Goal: Task Accomplishment & Management: Manage account settings

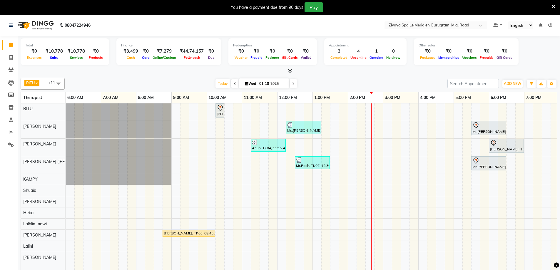
scroll to position [15, 0]
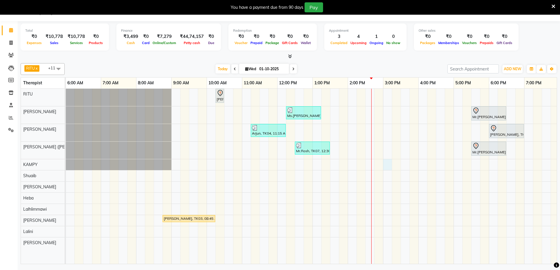
click at [386, 160] on div "[PERSON_NAME], TK01, 10:15 AM-10:30 AM, Javanese Pampering - 60 Mins Ms.[PERSON…" at bounding box center [277, 176] width 847 height 175
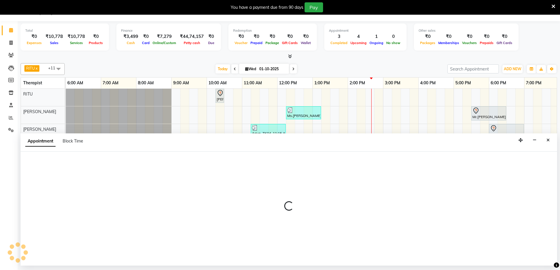
select select "49958"
select select "900"
select select "tentative"
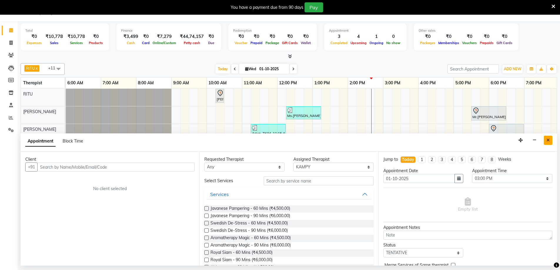
click at [549, 139] on icon "Close" at bounding box center [548, 140] width 3 height 4
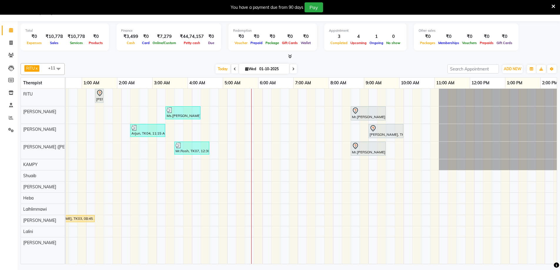
scroll to position [0, 333]
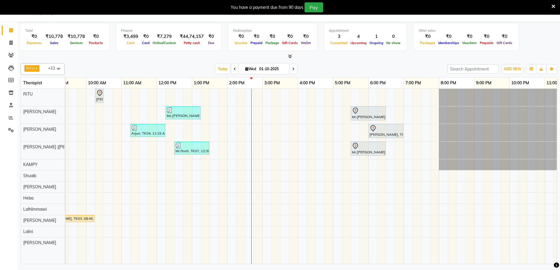
click at [286, 218] on div "[PERSON_NAME], TK01, 10:15 AM-10:30 AM, Javanese Pampering - 60 Mins Ms.[PERSON…" at bounding box center [156, 176] width 847 height 175
select select "65986"
select select "tentative"
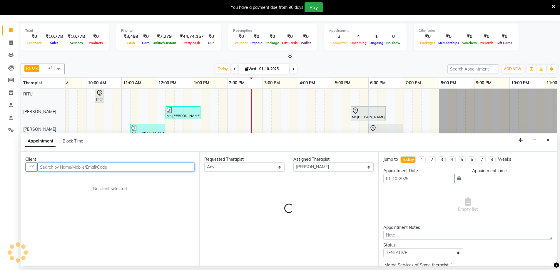
select select "930"
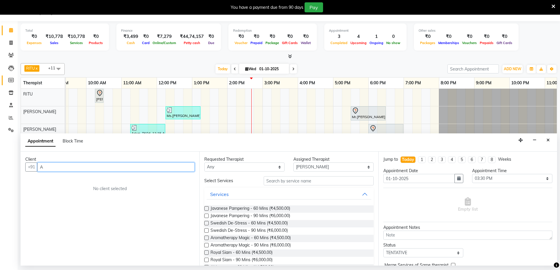
type input "A"
click at [5, 80] on link "Members" at bounding box center [9, 81] width 14 height 10
select select
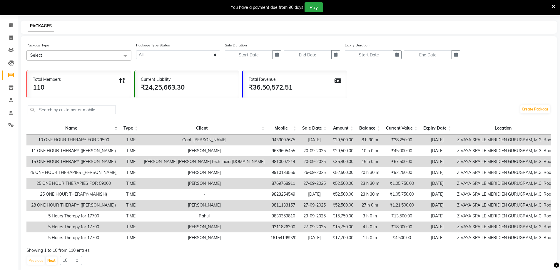
scroll to position [36, 0]
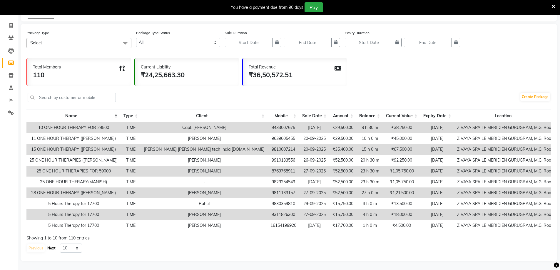
click at [53, 249] on button "Next" at bounding box center [51, 248] width 11 height 8
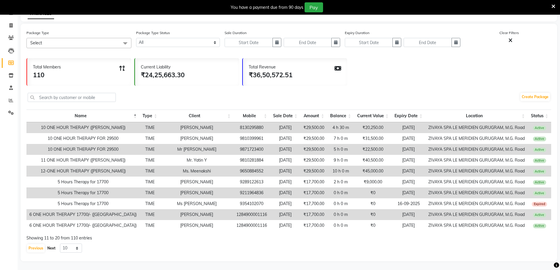
click at [53, 249] on button "Next" at bounding box center [51, 248] width 11 height 8
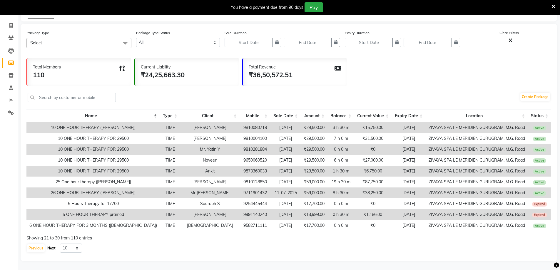
click at [53, 249] on button "Next" at bounding box center [51, 248] width 11 height 8
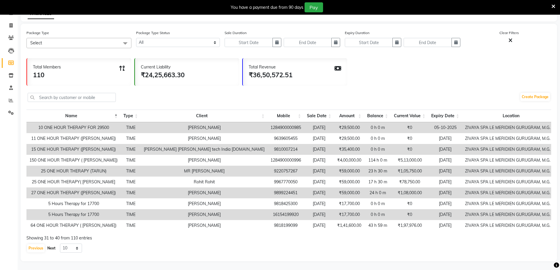
click at [53, 249] on button "Next" at bounding box center [51, 248] width 11 height 8
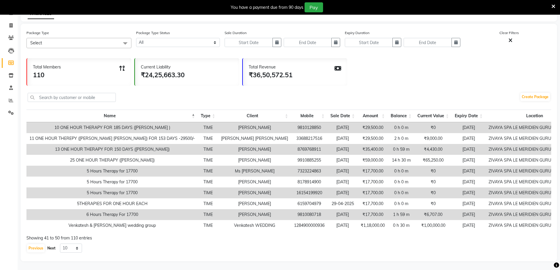
click at [53, 249] on button "Next" at bounding box center [51, 248] width 11 height 8
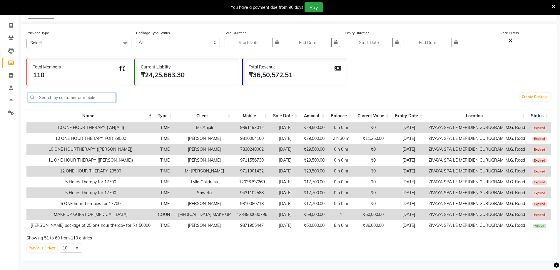
click at [56, 93] on input "text" at bounding box center [72, 97] width 88 height 9
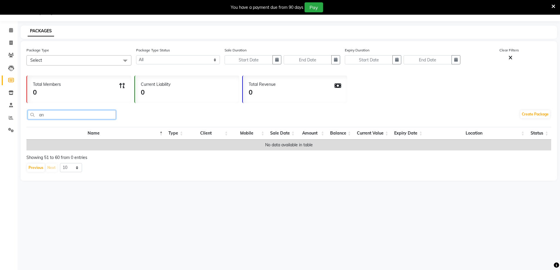
type input "a"
type input "9"
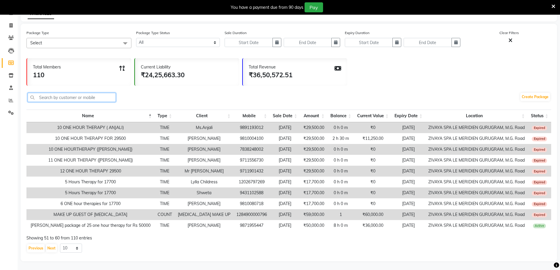
scroll to position [36, 0]
click at [30, 249] on button "Previous" at bounding box center [36, 248] width 18 height 8
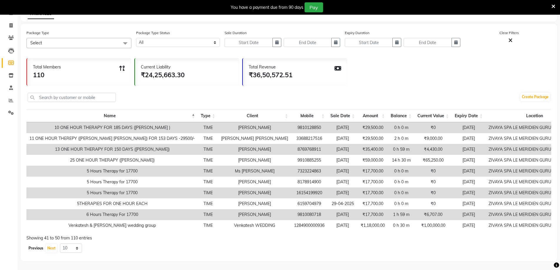
click at [30, 249] on button "Previous" at bounding box center [36, 248] width 18 height 8
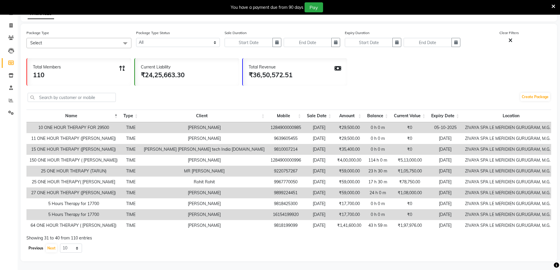
click at [30, 249] on button "Previous" at bounding box center [36, 248] width 18 height 8
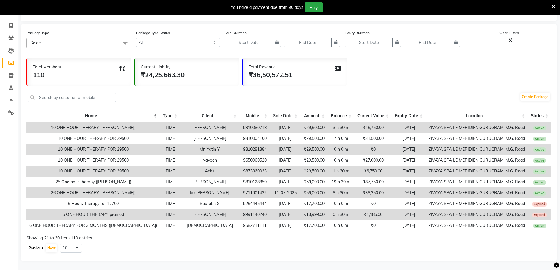
click at [30, 249] on button "Previous" at bounding box center [36, 248] width 18 height 8
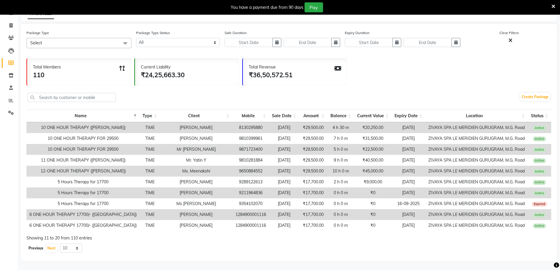
click at [30, 249] on button "Previous" at bounding box center [36, 248] width 18 height 8
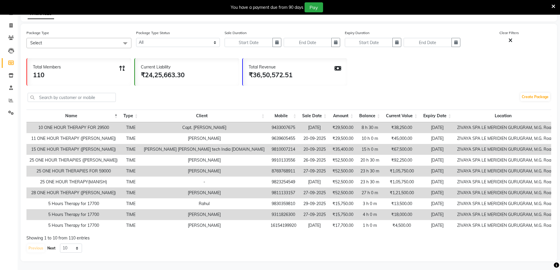
click at [52, 246] on button "Next" at bounding box center [51, 248] width 11 height 8
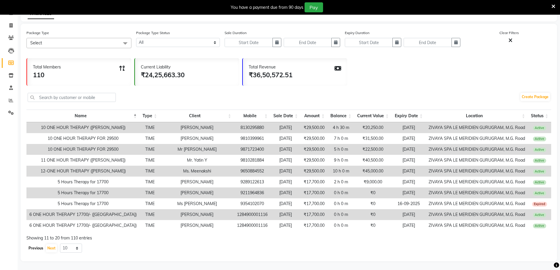
click at [40, 248] on button "Previous" at bounding box center [36, 248] width 18 height 8
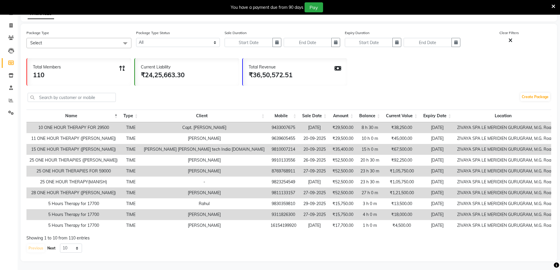
click at [53, 248] on button "Next" at bounding box center [51, 248] width 11 height 8
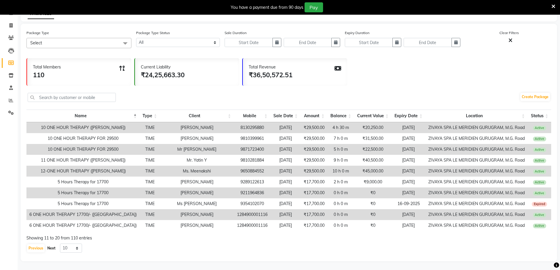
click at [53, 248] on button "Next" at bounding box center [51, 248] width 11 height 8
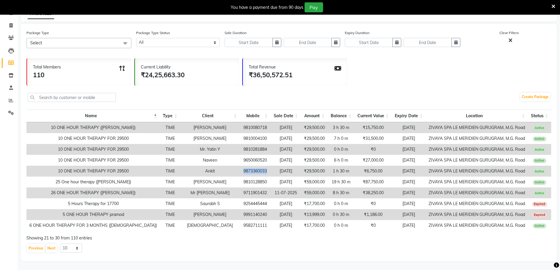
drag, startPoint x: 266, startPoint y: 168, endPoint x: 232, endPoint y: 172, distance: 34.3
click at [241, 168] on td "9873360033" at bounding box center [255, 171] width 31 height 11
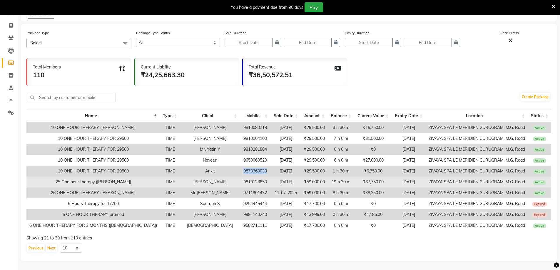
copy td "9873360033"
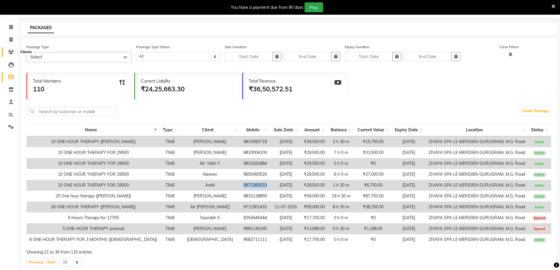
scroll to position [0, 0]
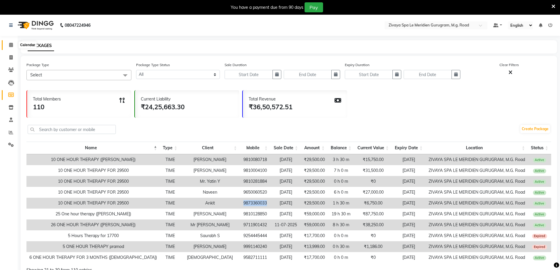
click at [10, 46] on icon at bounding box center [11, 45] width 4 height 4
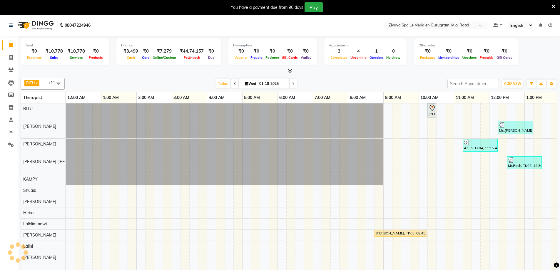
scroll to position [0, 212]
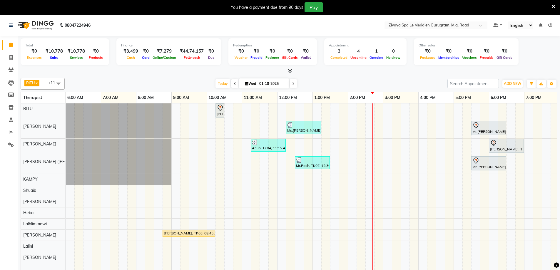
click at [405, 233] on div "[PERSON_NAME], TK01, 10:15 AM-10:30 AM, Javanese Pampering - 60 Mins Ms.[PERSON…" at bounding box center [277, 191] width 847 height 175
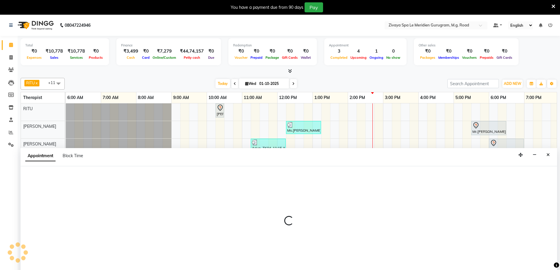
select select "65986"
select select "930"
select select "tentative"
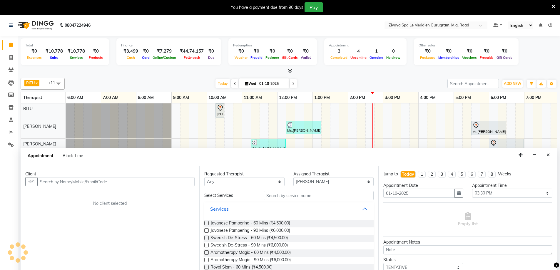
scroll to position [15, 0]
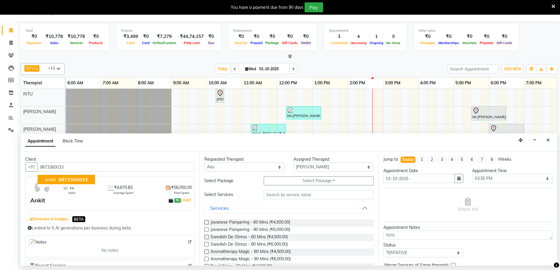
click at [54, 180] on span "Ankit" at bounding box center [50, 180] width 11 height 6
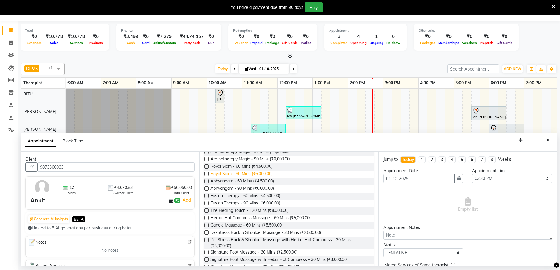
type input "9873360033"
click at [222, 173] on span "Royal Siam - 90 Mins (₹6,000.00)" at bounding box center [242, 174] width 62 height 7
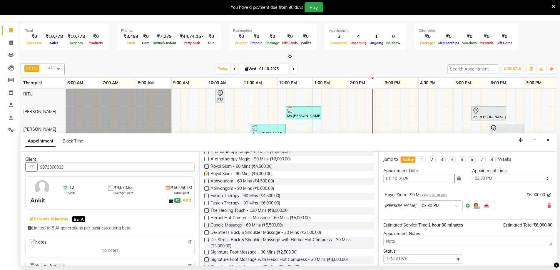
checkbox input "false"
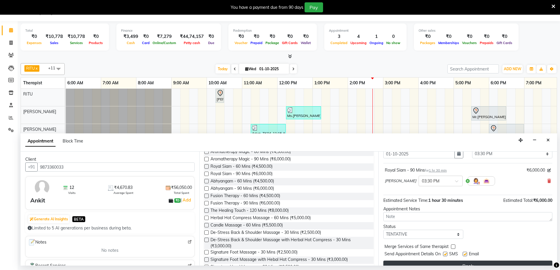
scroll to position [35, 0]
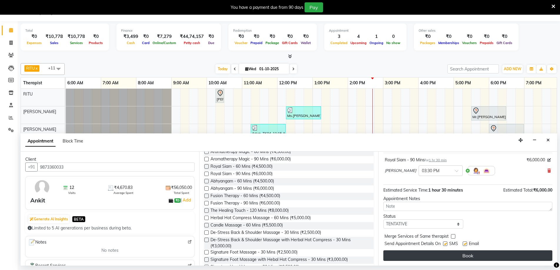
click at [462, 254] on button "Book" at bounding box center [467, 256] width 169 height 11
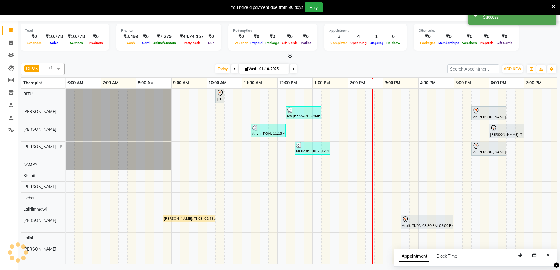
scroll to position [0, 0]
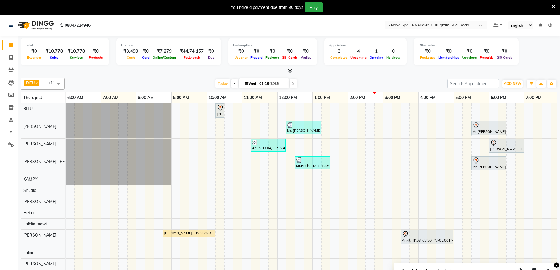
click at [371, 140] on div "[PERSON_NAME], TK01, 10:15 AM-10:30 AM, Javanese Pampering - 60 Mins Ms.[PERSON…" at bounding box center [277, 191] width 847 height 175
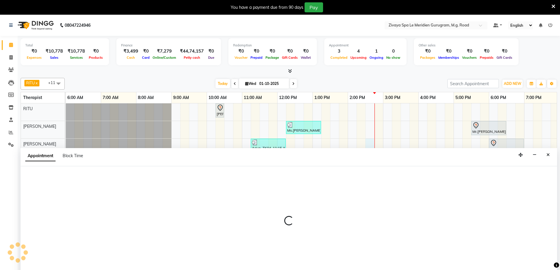
select select "49508"
select select "870"
select select "tentative"
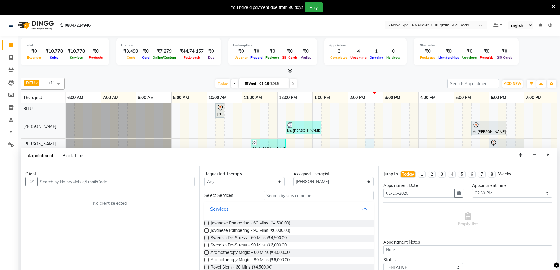
scroll to position [15, 0]
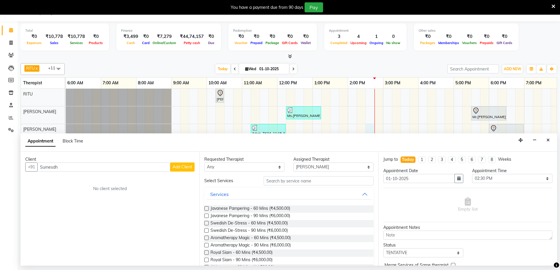
click at [53, 168] on input "Sumesdh" at bounding box center [103, 167] width 133 height 9
type input "Sumedh"
click at [177, 167] on span "Add Client" at bounding box center [183, 166] width 20 height 5
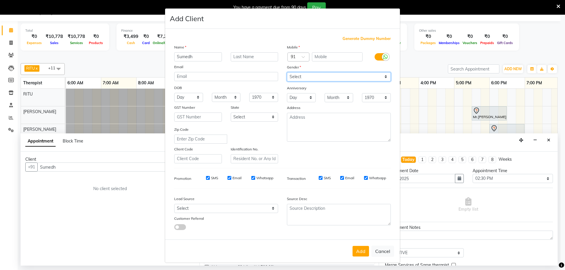
drag, startPoint x: 309, startPoint y: 77, endPoint x: 308, endPoint y: 80, distance: 3.7
click at [309, 77] on select "Select [DEMOGRAPHIC_DATA] [DEMOGRAPHIC_DATA] Other Prefer Not To Say" at bounding box center [339, 76] width 104 height 9
select select "[DEMOGRAPHIC_DATA]"
click at [287, 72] on select "Select [DEMOGRAPHIC_DATA] [DEMOGRAPHIC_DATA] Other Prefer Not To Say" at bounding box center [339, 76] width 104 height 9
click at [335, 54] on input "text" at bounding box center [337, 56] width 51 height 9
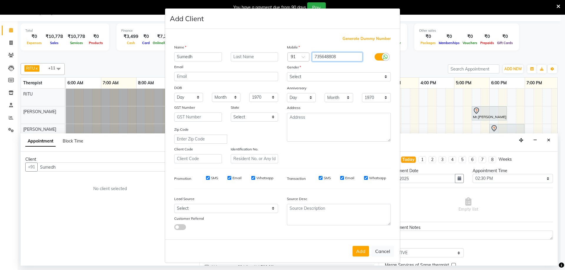
click at [326, 58] on input "735648808" at bounding box center [337, 56] width 51 height 9
click at [343, 56] on input "735648808" at bounding box center [337, 56] width 51 height 9
click at [319, 56] on input "735648808" at bounding box center [337, 56] width 51 height 9
type input "7358648808"
click at [359, 251] on button "Add" at bounding box center [360, 251] width 16 height 11
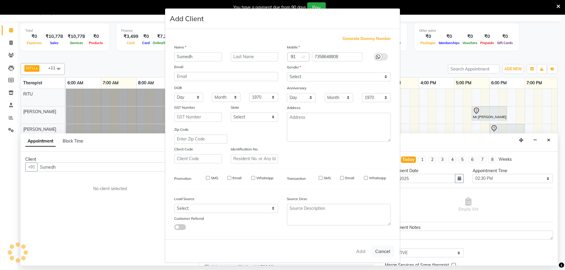
type input "7358648808"
select select
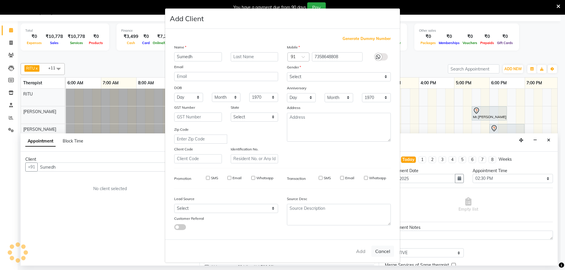
select select
checkbox input "false"
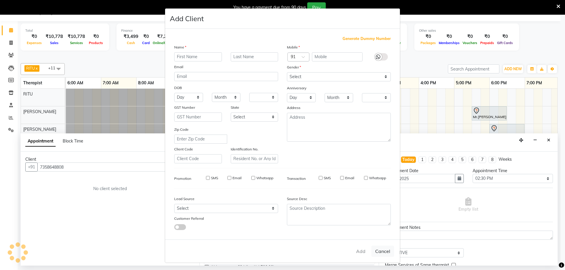
checkbox input "false"
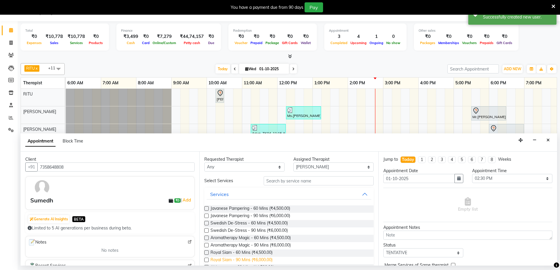
scroll to position [100, 0]
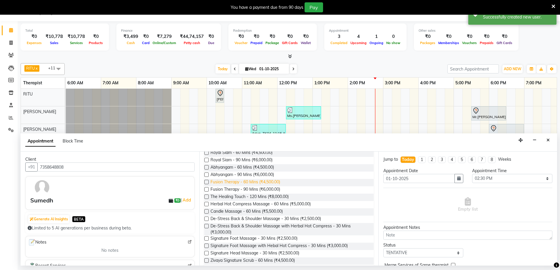
click at [232, 183] on span "Fusion Therapy - 60 Mins (₹4,500.00)" at bounding box center [246, 182] width 70 height 7
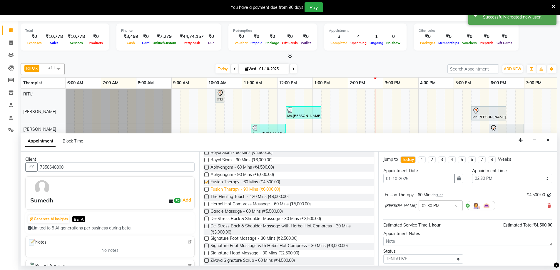
checkbox input "false"
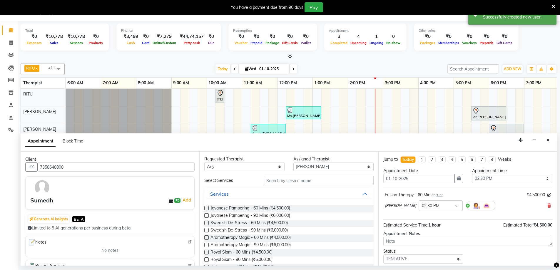
scroll to position [0, 0]
click at [308, 169] on select "Select [PERSON_NAME] [PERSON_NAME] ([PERSON_NAME]) KAMPY Lalhlimmawi Lalini [PE…" at bounding box center [333, 167] width 80 height 9
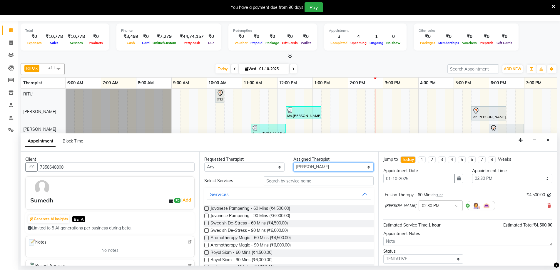
select select "63969"
click at [293, 163] on select "Select [PERSON_NAME] [PERSON_NAME] ([PERSON_NAME]) KAMPY Lalhlimmawi Lalini [PE…" at bounding box center [333, 167] width 80 height 9
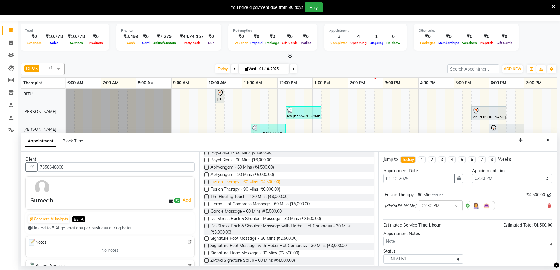
click at [237, 182] on span "Fusion Therapy - 60 Mins (₹4,500.00)" at bounding box center [246, 182] width 70 height 7
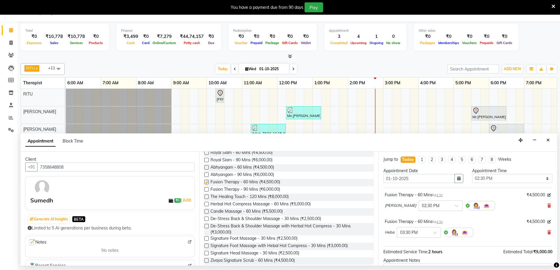
checkbox input "false"
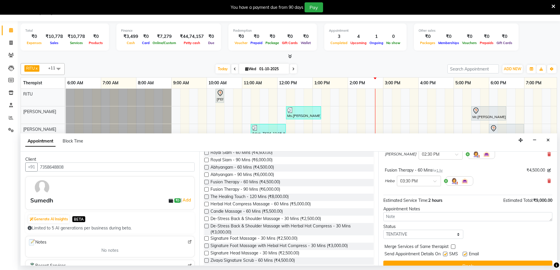
scroll to position [62, 0]
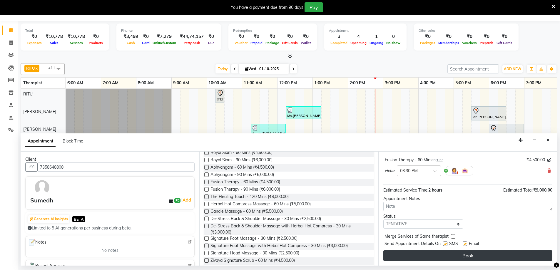
click at [423, 258] on button "Book" at bounding box center [467, 256] width 169 height 11
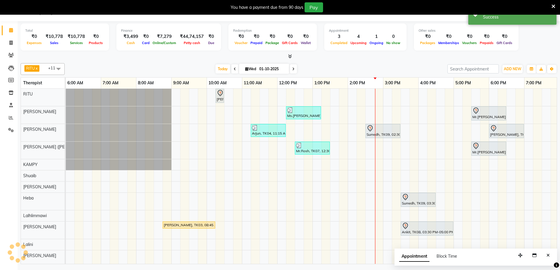
scroll to position [0, 0]
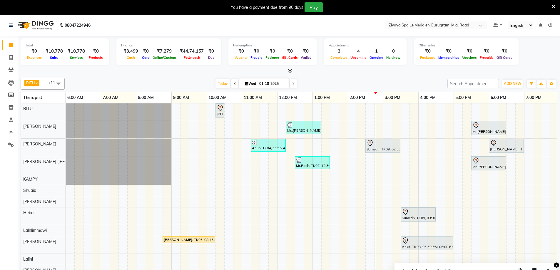
click at [369, 146] on icon at bounding box center [370, 143] width 7 height 7
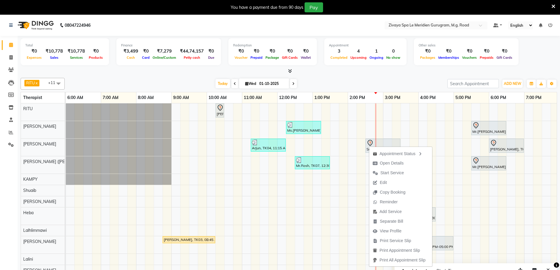
click at [387, 130] on div "[PERSON_NAME], TK01, 10:15 AM-10:30 AM, Javanese Pampering - 60 Mins Ms.[PERSON…" at bounding box center [277, 191] width 847 height 175
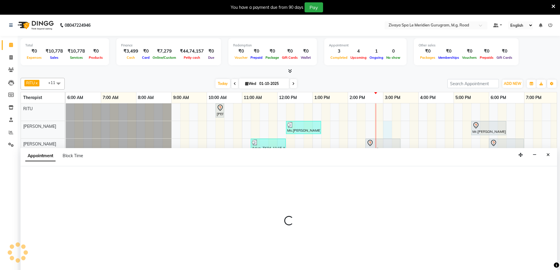
scroll to position [15, 0]
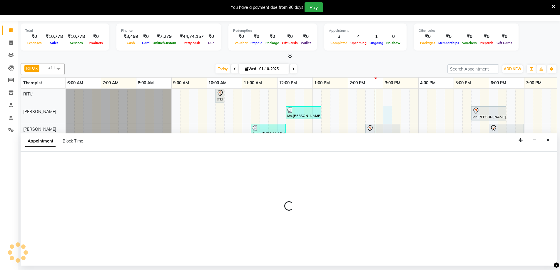
select select "49507"
select select "900"
select select "tentative"
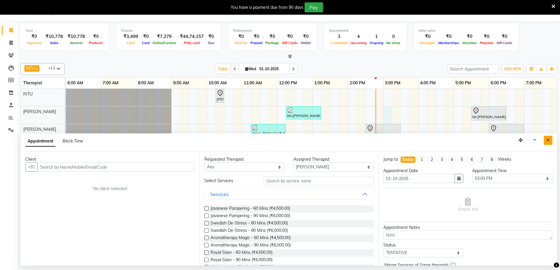
click at [550, 142] on button "Close" at bounding box center [548, 140] width 9 height 9
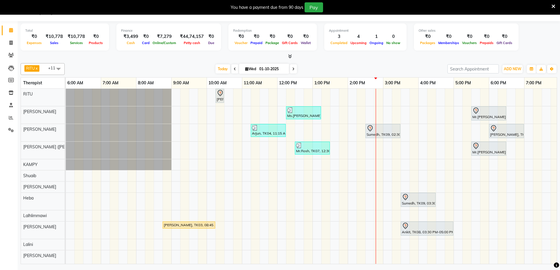
click at [369, 129] on icon at bounding box center [370, 128] width 7 height 7
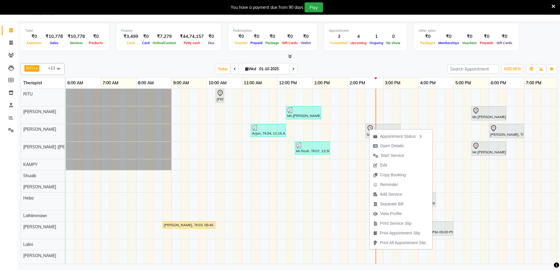
click at [450, 154] on div "[PERSON_NAME], TK01, 10:15 AM-10:30 AM, Javanese Pampering - 60 Mins Ms.[PERSON…" at bounding box center [277, 176] width 847 height 175
select select "49513"
select select "tentative"
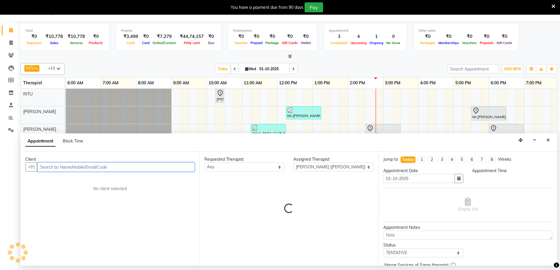
select select "1005"
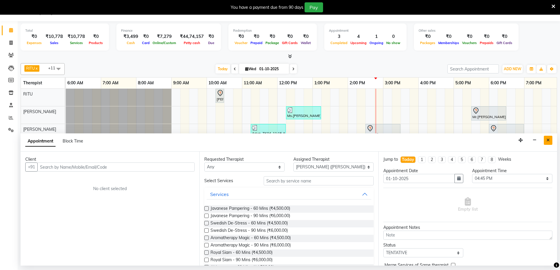
click at [548, 141] on icon "Close" at bounding box center [548, 140] width 3 height 4
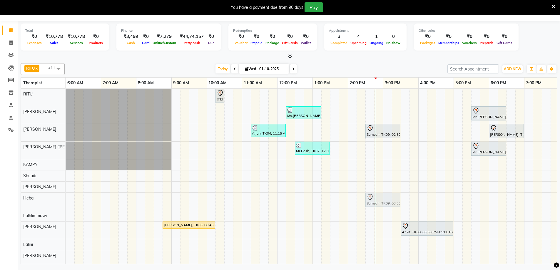
drag, startPoint x: 408, startPoint y: 197, endPoint x: 372, endPoint y: 198, distance: 36.2
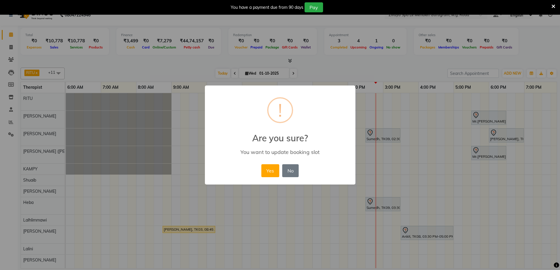
scroll to position [10, 0]
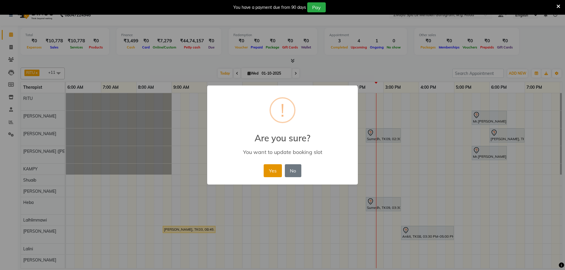
click at [267, 170] on button "Yes" at bounding box center [272, 170] width 18 height 13
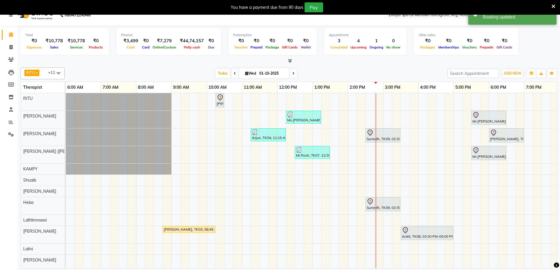
click at [369, 204] on icon at bounding box center [370, 201] width 5 height 6
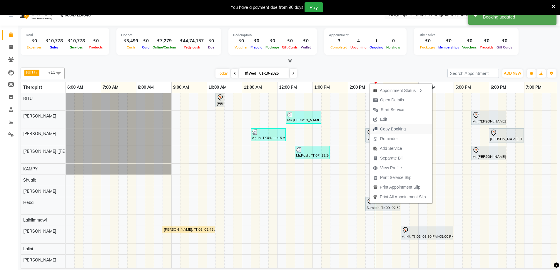
click at [383, 127] on span "Copy Booking" at bounding box center [393, 129] width 26 height 6
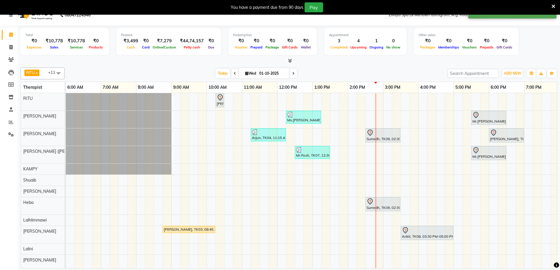
click at [370, 168] on div "[PERSON_NAME], TK01, 10:15 AM-10:30 AM, Javanese Pampering - 60 Mins Ms.[PERSON…" at bounding box center [277, 180] width 847 height 175
select select "49958"
select select "tentative"
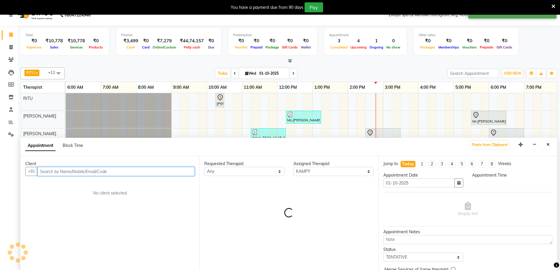
select select "870"
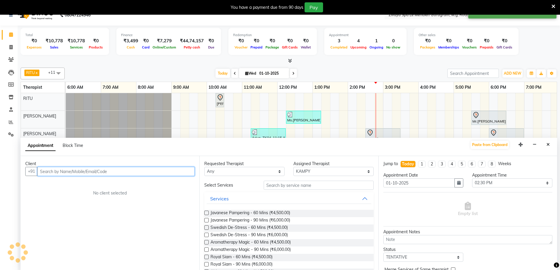
scroll to position [15, 0]
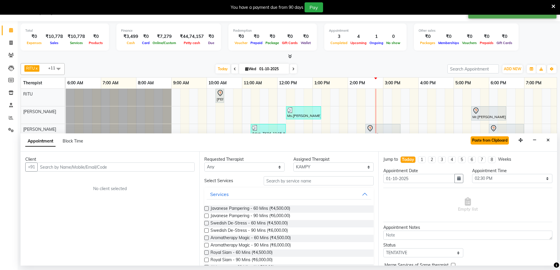
click at [500, 140] on button "Paste from Clipboard" at bounding box center [490, 140] width 38 height 8
select select "3243"
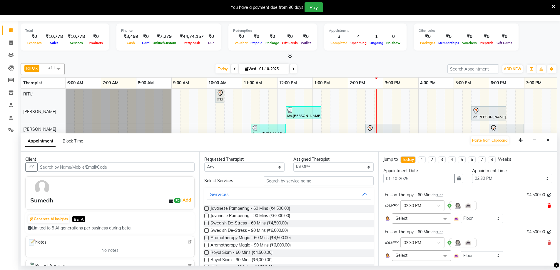
click at [548, 204] on icon at bounding box center [550, 206] width 4 height 4
click at [548, 205] on icon at bounding box center [550, 206] width 4 height 4
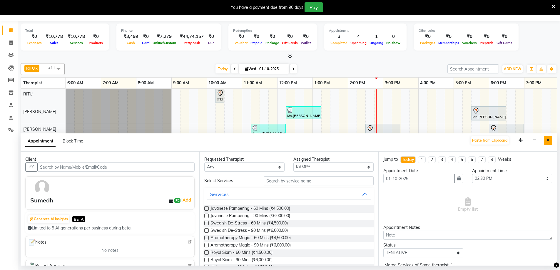
click at [550, 140] on button "Close" at bounding box center [548, 140] width 9 height 9
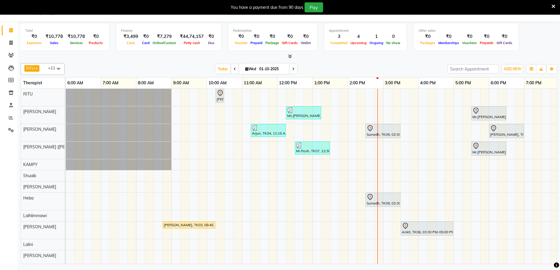
click at [367, 127] on icon at bounding box center [370, 128] width 7 height 7
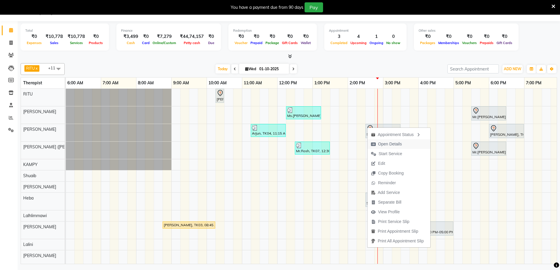
click at [390, 143] on span "Open Details" at bounding box center [390, 144] width 24 height 6
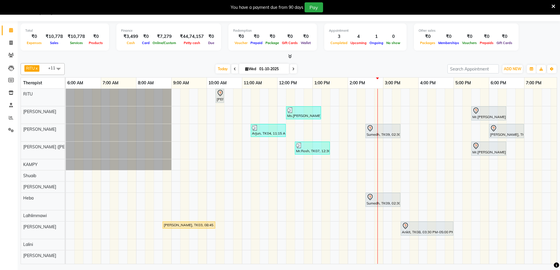
click at [367, 132] on div "Sumedh, TK09, 02:30 PM-03:30 PM, Fusion Therapy - 60 Mins" at bounding box center [383, 131] width 34 height 12
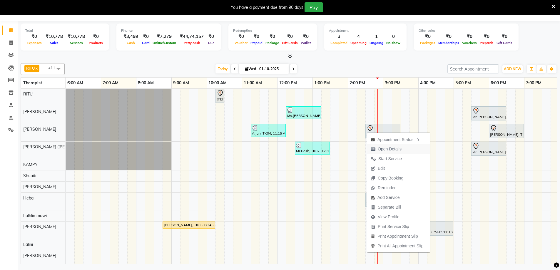
click at [385, 147] on span "Open Details" at bounding box center [390, 149] width 24 height 6
select select "7"
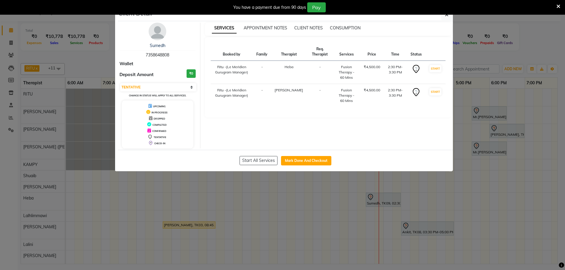
click at [520, 98] on ngb-modal-window "Client Detail Sumedh 7358648808 Wallet Deposit Amount ₹0 Select IN SERVICE CONF…" at bounding box center [282, 135] width 565 height 270
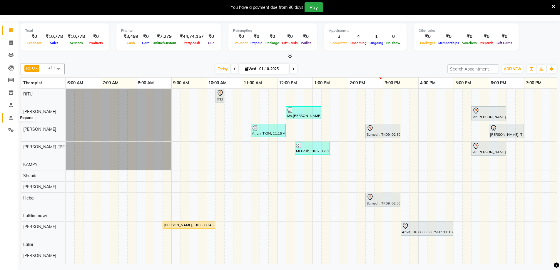
click at [8, 118] on span at bounding box center [11, 118] width 10 height 7
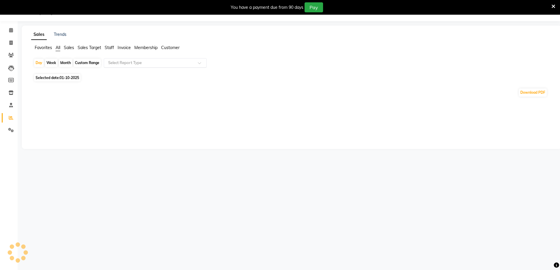
click at [127, 61] on input "text" at bounding box center [149, 63] width 85 height 6
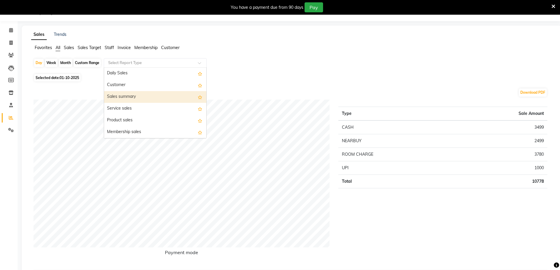
click at [133, 94] on div "Sales summary" at bounding box center [155, 97] width 102 height 12
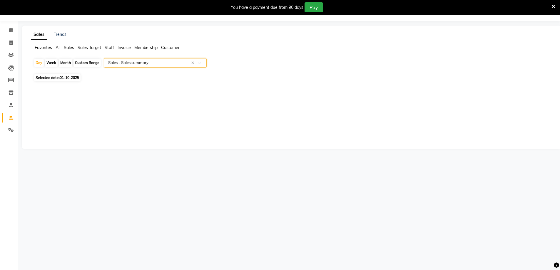
select select "filtered_report"
select select "csv"
click at [88, 62] on div "Custom Range" at bounding box center [87, 63] width 27 height 8
select select "10"
select select "2025"
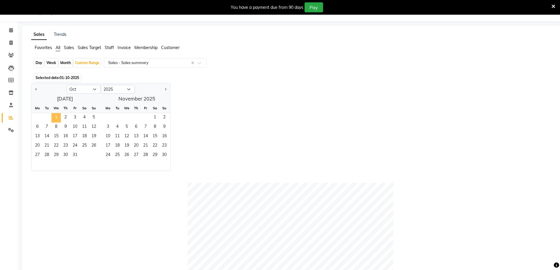
click at [53, 115] on span "1" at bounding box center [55, 117] width 9 height 9
click at [94, 91] on select "Jan Feb Mar Apr May Jun [DATE] Aug Sep Oct Nov Dec" at bounding box center [84, 89] width 34 height 9
select select "9"
click at [67, 85] on select "Jan Feb Mar Apr May Jun [DATE] Aug Sep Oct Nov Dec" at bounding box center [84, 89] width 34 height 9
click at [34, 116] on span "1" at bounding box center [37, 117] width 9 height 9
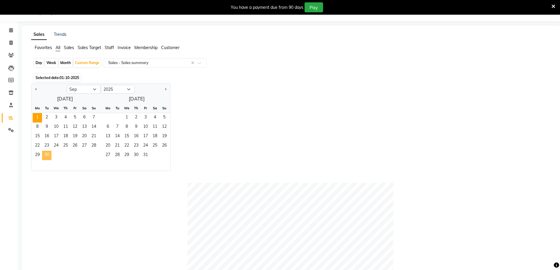
click at [46, 154] on span "30" at bounding box center [46, 155] width 9 height 9
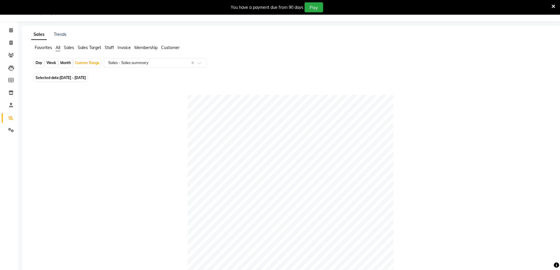
scroll to position [251, 0]
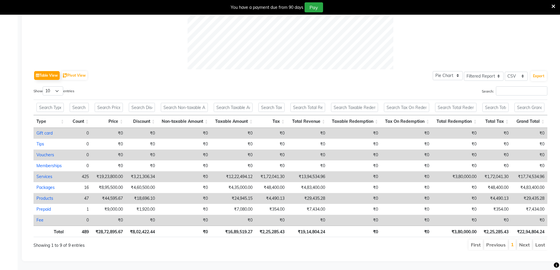
click at [420, 71] on div "Table View Pivot View Pie Chart Bar Chart Select Full Report Filtered Report Se…" at bounding box center [291, 75] width 514 height 12
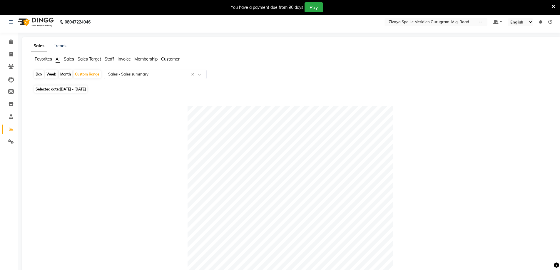
scroll to position [0, 0]
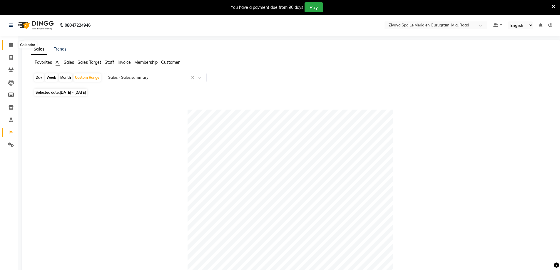
click at [10, 44] on icon at bounding box center [11, 45] width 4 height 4
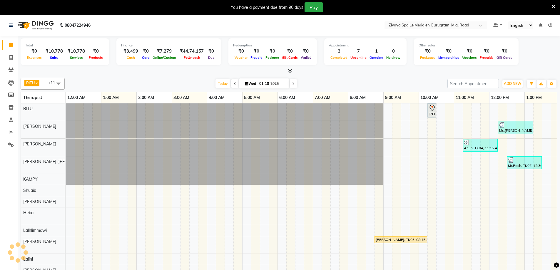
scroll to position [2, 0]
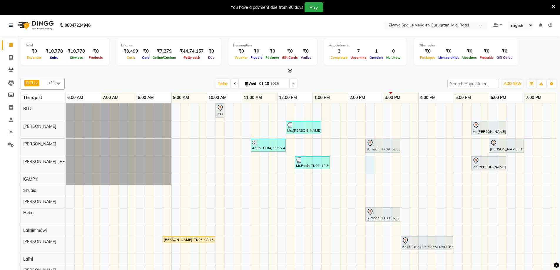
click at [370, 163] on div "[PERSON_NAME], TK01, 10:15 AM-10:30 AM, Javanese Pampering - 60 Mins Ms.[PERSON…" at bounding box center [277, 191] width 847 height 175
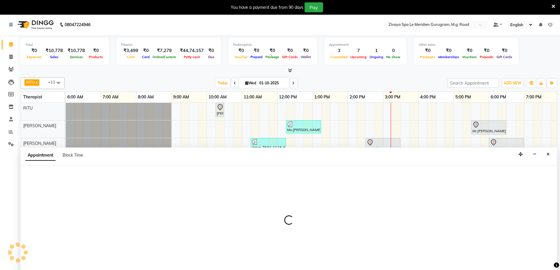
scroll to position [15, 0]
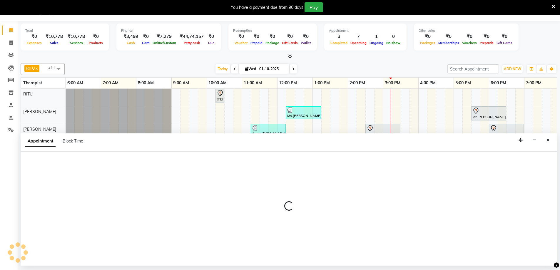
select select "49513"
select select "870"
select select "tentative"
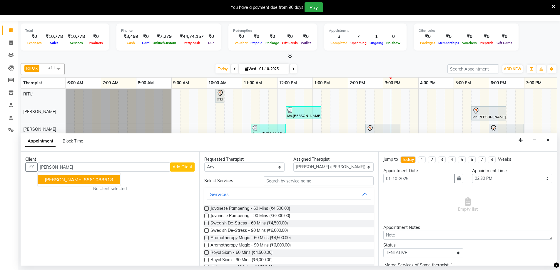
type input "[PERSON_NAME]"
click at [186, 168] on span "Add Client" at bounding box center [183, 166] width 20 height 5
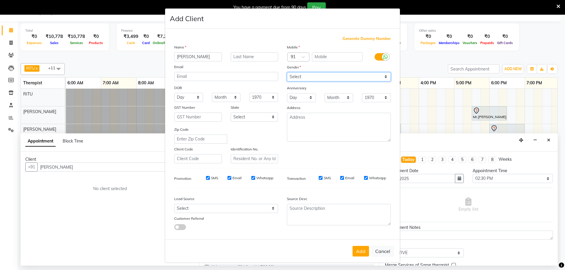
drag, startPoint x: 306, startPoint y: 76, endPoint x: 307, endPoint y: 81, distance: 4.8
click at [306, 76] on select "Select [DEMOGRAPHIC_DATA] [DEMOGRAPHIC_DATA] Other Prefer Not To Say" at bounding box center [339, 76] width 104 height 9
select select "[DEMOGRAPHIC_DATA]"
click at [287, 72] on select "Select [DEMOGRAPHIC_DATA] [DEMOGRAPHIC_DATA] Other Prefer Not To Say" at bounding box center [339, 76] width 104 height 9
click at [327, 55] on input "text" at bounding box center [337, 56] width 51 height 9
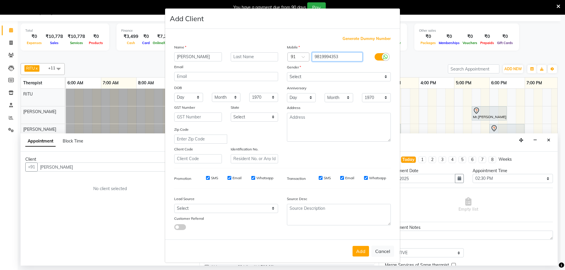
type input "9819994353"
click at [360, 244] on div "Add Cancel" at bounding box center [282, 251] width 235 height 23
click at [356, 253] on button "Add" at bounding box center [360, 251] width 16 height 11
type input "9819994353"
select select
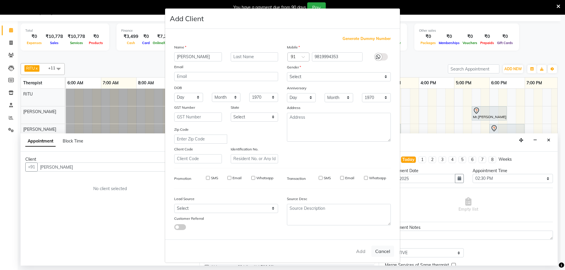
select select
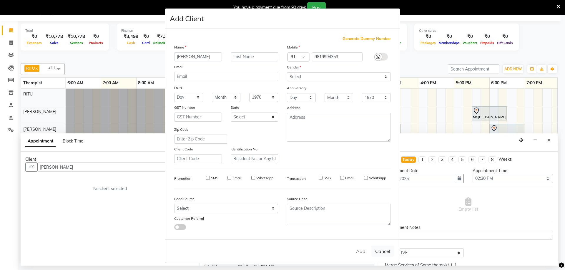
select select
checkbox input "false"
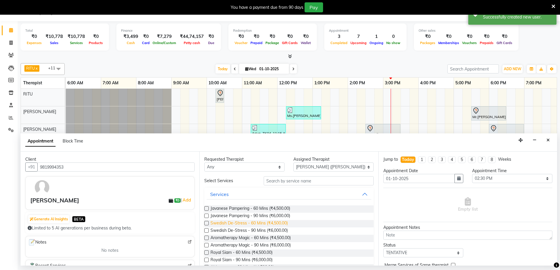
click at [239, 223] on span "Swedish De-Stress - 60 Mins (₹4,500.00)" at bounding box center [249, 223] width 77 height 7
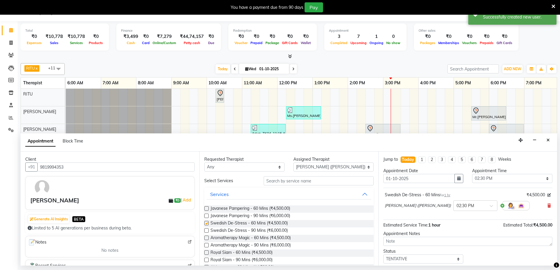
checkbox input "false"
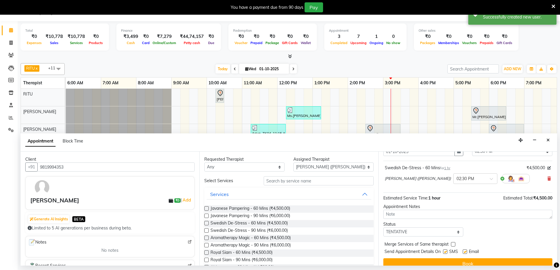
scroll to position [35, 0]
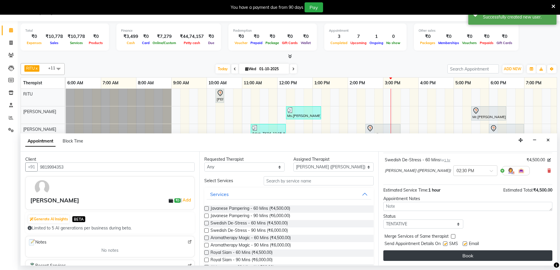
click at [457, 256] on button "Book" at bounding box center [467, 256] width 169 height 11
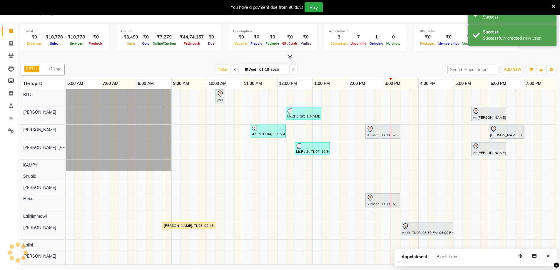
scroll to position [0, 0]
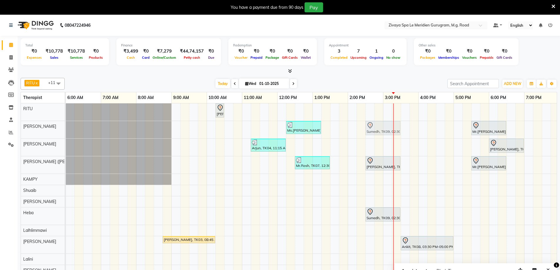
drag, startPoint x: 370, startPoint y: 143, endPoint x: 370, endPoint y: 128, distance: 14.7
click at [370, 128] on tbody "[PERSON_NAME], TK01, 10:15 AM-10:30 AM, Javanese Pampering - 60 Mins Ms.[PERSON…" at bounding box center [277, 190] width 847 height 173
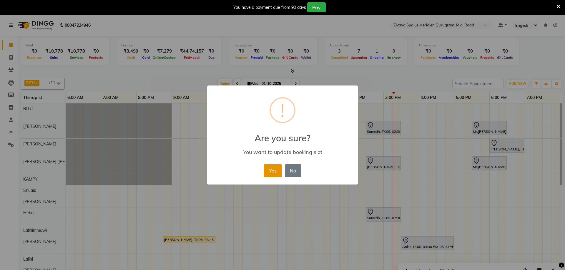
drag, startPoint x: 266, startPoint y: 172, endPoint x: 347, endPoint y: 149, distance: 84.7
click at [266, 172] on button "Yes" at bounding box center [272, 170] width 18 height 13
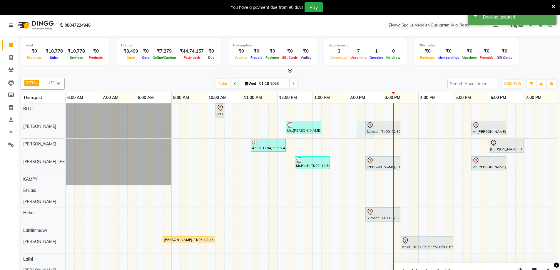
click at [365, 125] on div "[PERSON_NAME], TK01, 10:15 AM-10:30 AM, Javanese Pampering - 60 Mins Ms.[PERSON…" at bounding box center [277, 191] width 847 height 175
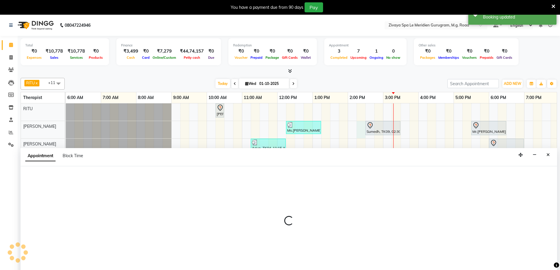
select select "49507"
select select "855"
select select "tentative"
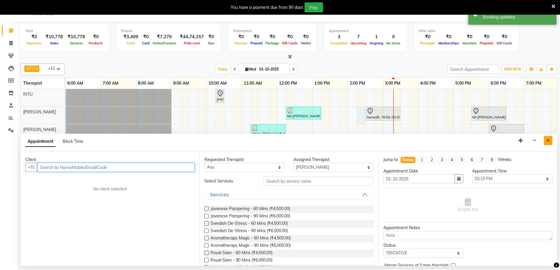
scroll to position [15, 0]
click at [548, 139] on icon "Close" at bounding box center [548, 140] width 3 height 4
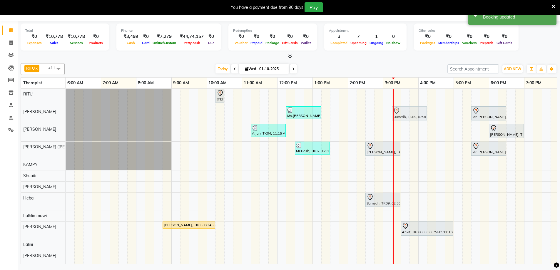
drag, startPoint x: 369, startPoint y: 109, endPoint x: 396, endPoint y: 109, distance: 27.3
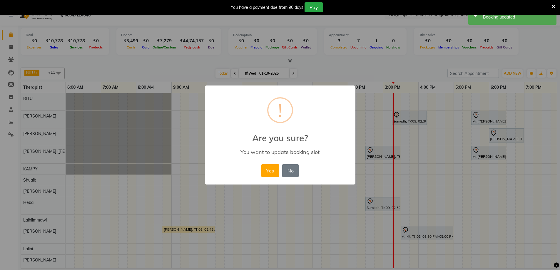
scroll to position [10, 0]
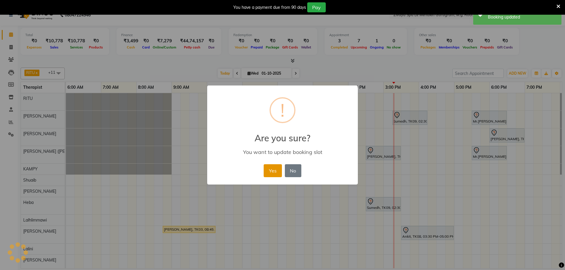
click at [268, 172] on button "Yes" at bounding box center [272, 170] width 18 height 13
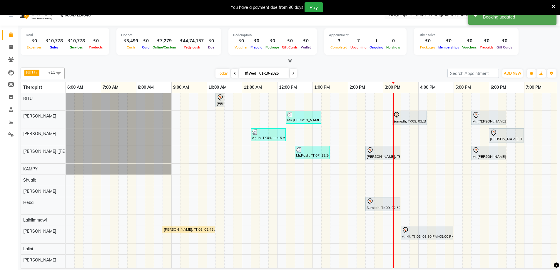
click at [395, 112] on icon at bounding box center [396, 115] width 5 height 6
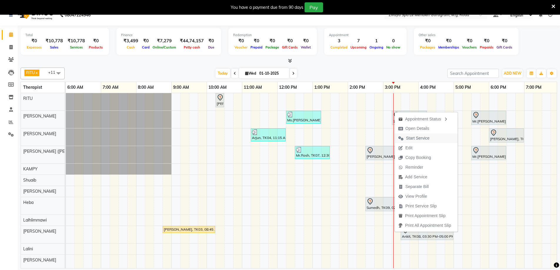
click at [408, 138] on span "Start Service" at bounding box center [418, 138] width 24 height 6
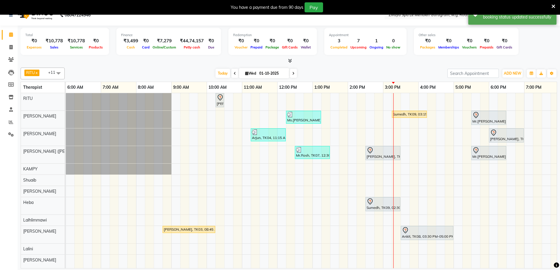
click at [371, 150] on icon at bounding box center [370, 150] width 7 height 7
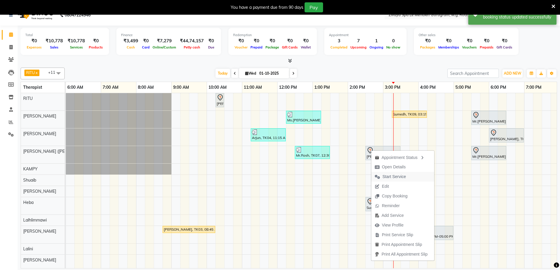
click at [402, 176] on span "Start Service" at bounding box center [395, 177] width 24 height 6
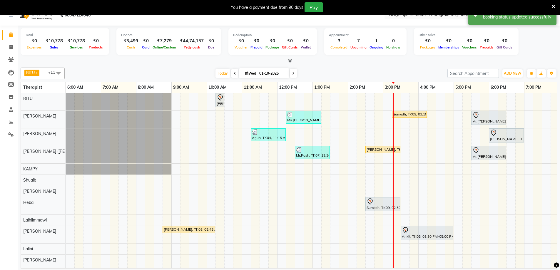
click at [371, 200] on icon at bounding box center [370, 201] width 2 height 2
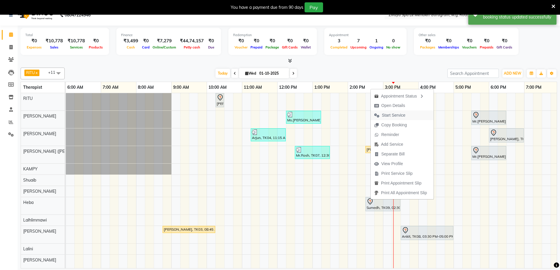
click at [396, 116] on span "Start Service" at bounding box center [394, 115] width 24 height 6
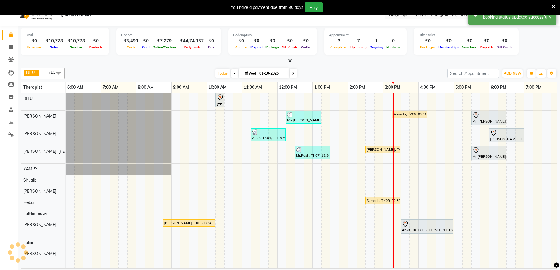
scroll to position [0, 212]
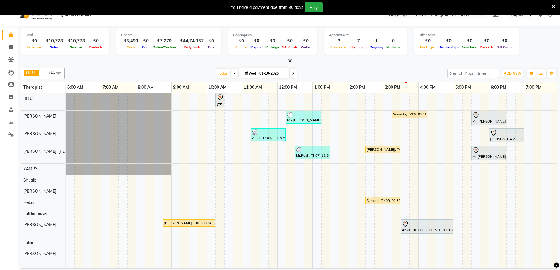
click at [408, 221] on icon at bounding box center [405, 224] width 7 height 7
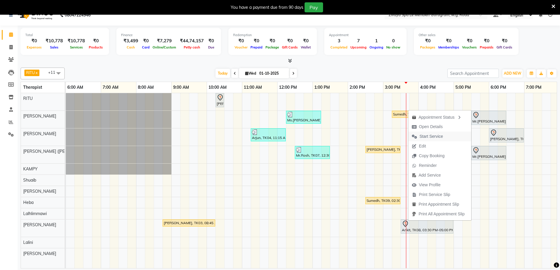
click at [435, 134] on span "Start Service" at bounding box center [432, 137] width 24 height 6
